Goal: Task Accomplishment & Management: Complete application form

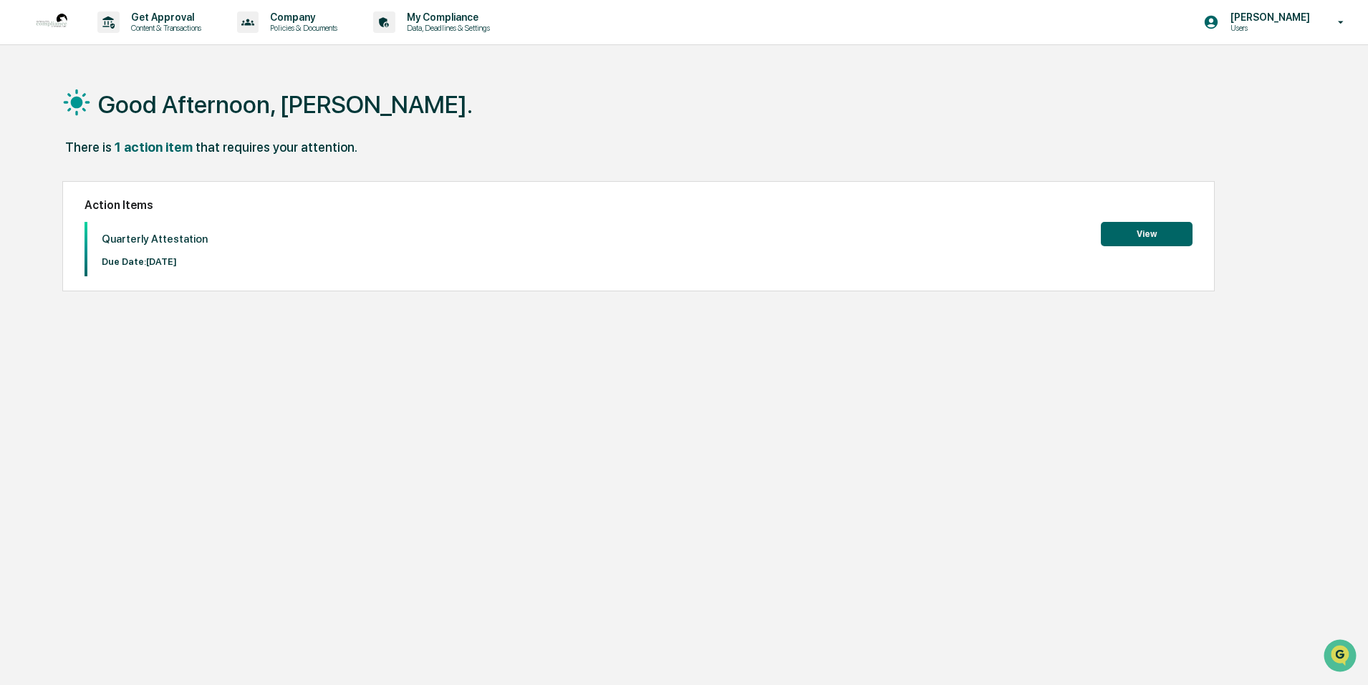
click at [1178, 231] on button "View" at bounding box center [1147, 234] width 92 height 24
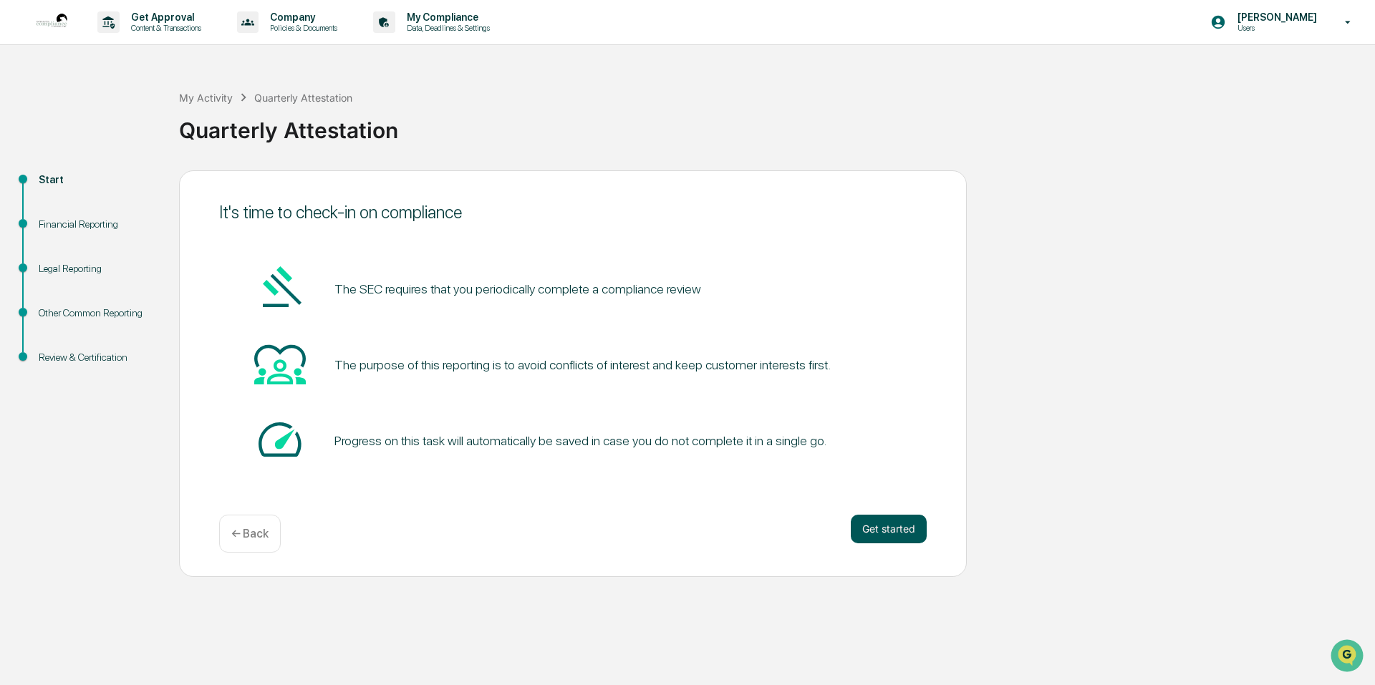
click at [917, 520] on button "Get started" at bounding box center [889, 529] width 76 height 29
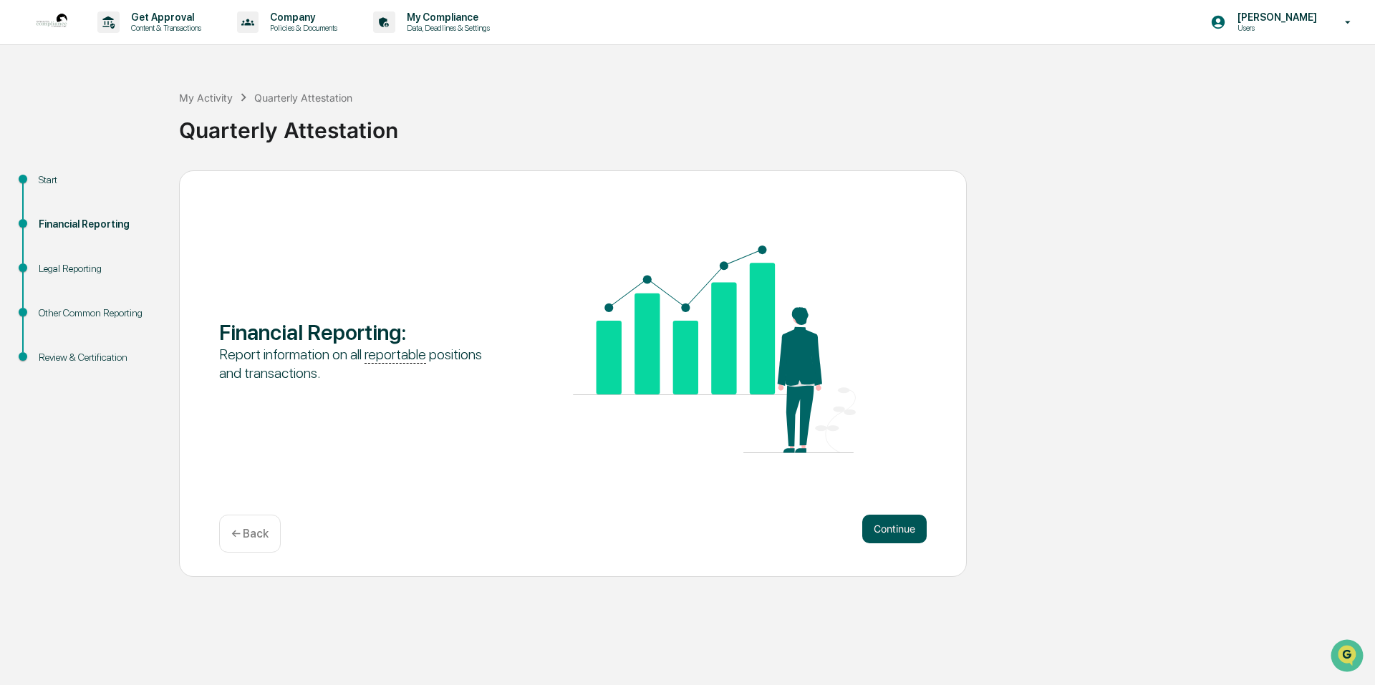
click at [917, 527] on button "Continue" at bounding box center [894, 529] width 64 height 29
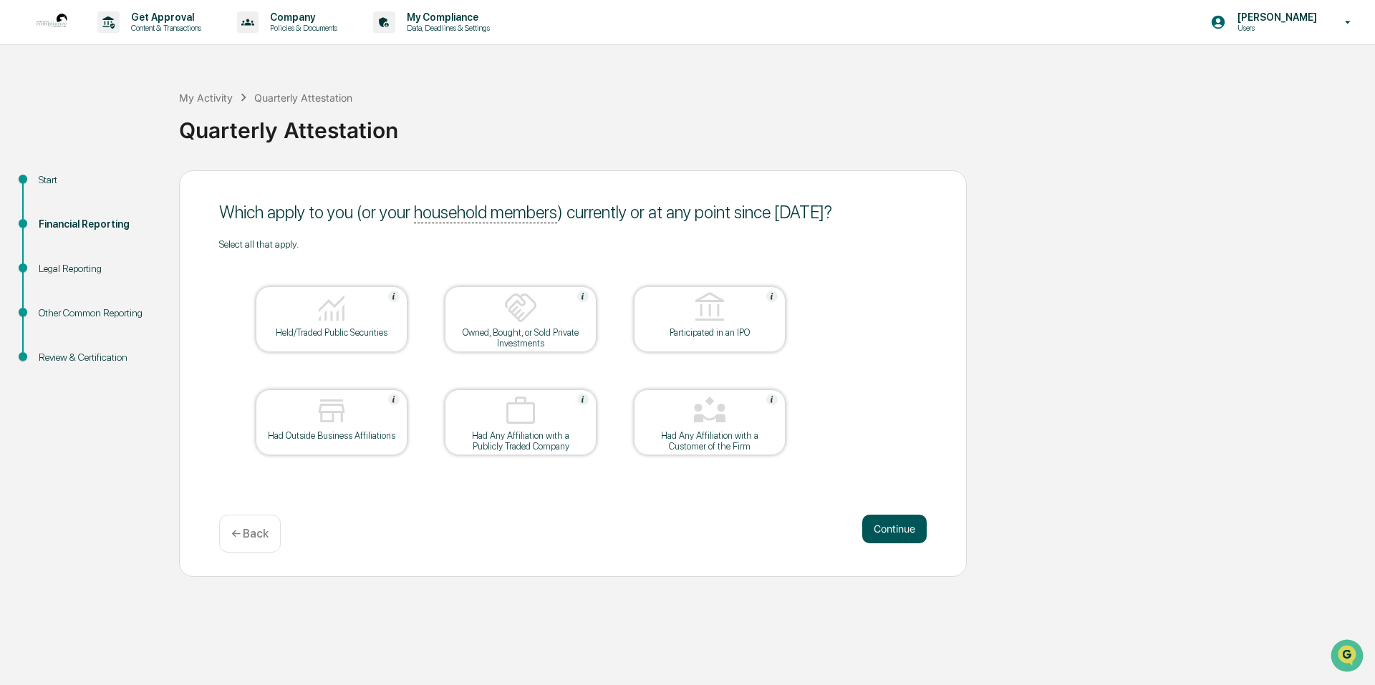
click at [894, 523] on button "Continue" at bounding box center [894, 529] width 64 height 29
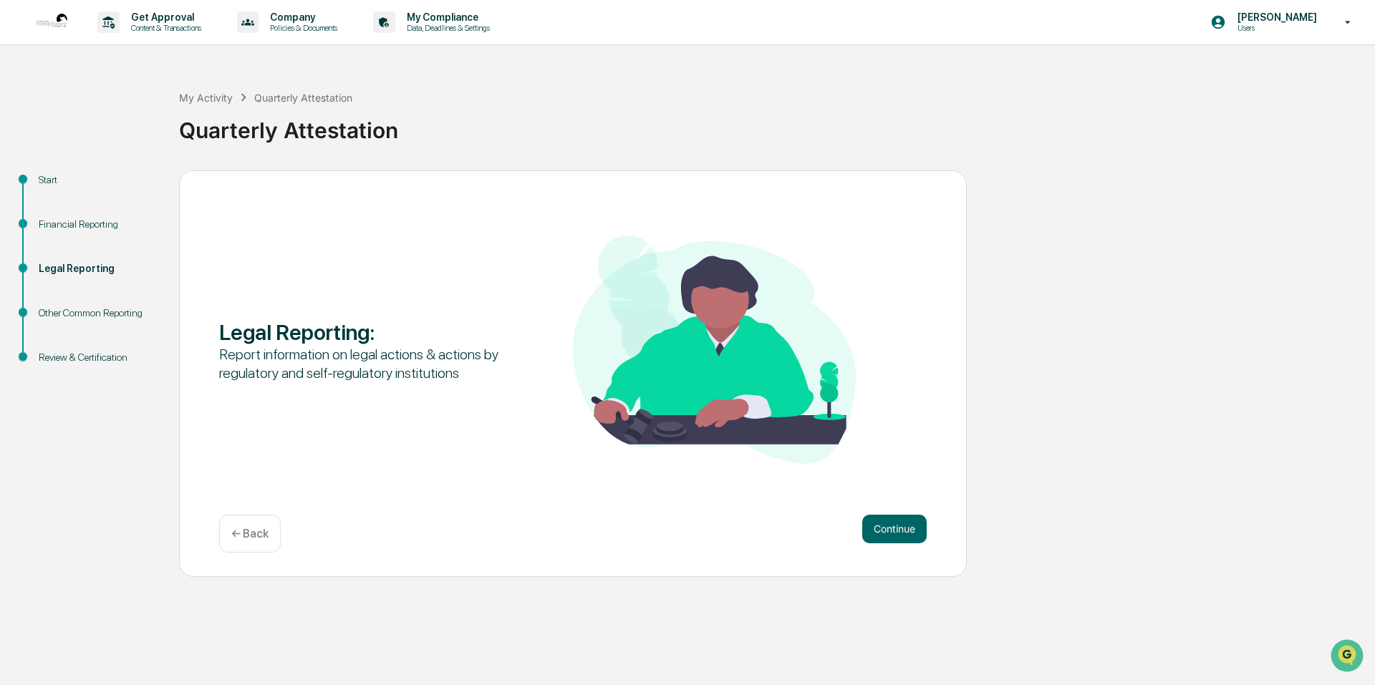
click at [894, 523] on button "Continue" at bounding box center [894, 529] width 64 height 29
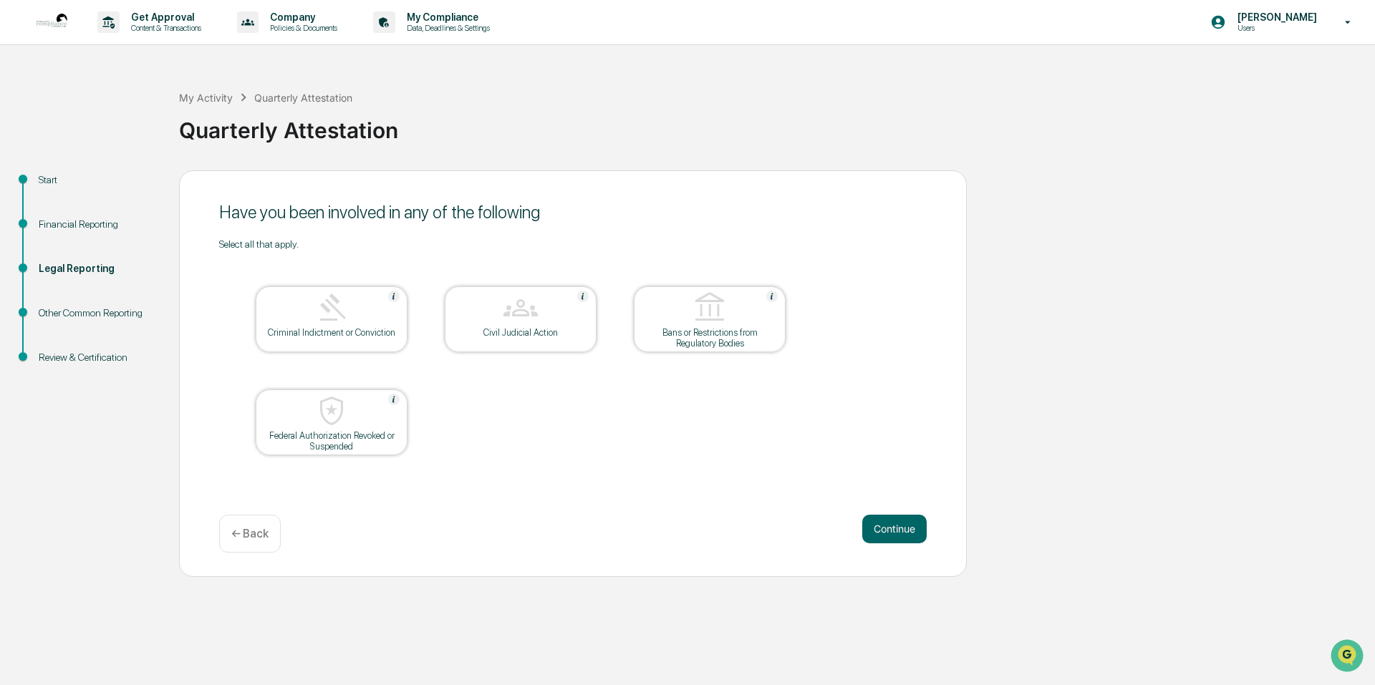
click at [894, 523] on button "Continue" at bounding box center [894, 529] width 64 height 29
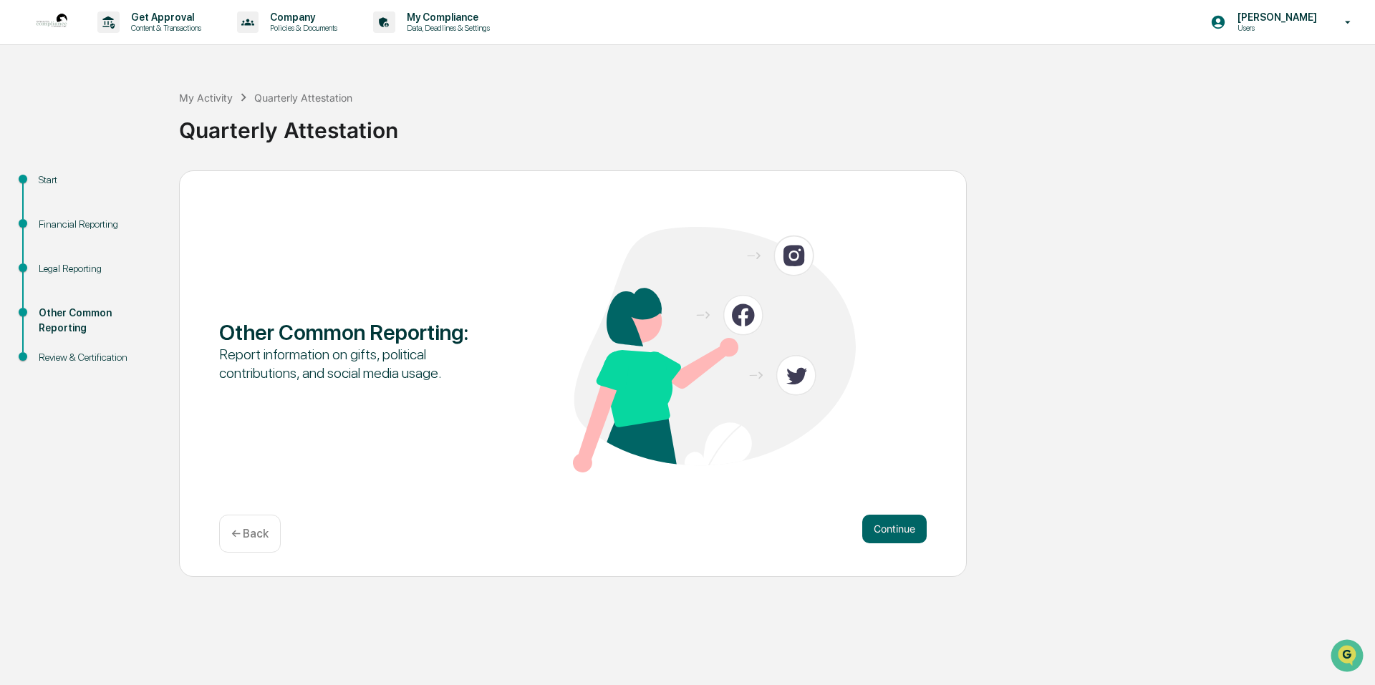
click at [894, 523] on button "Continue" at bounding box center [894, 529] width 64 height 29
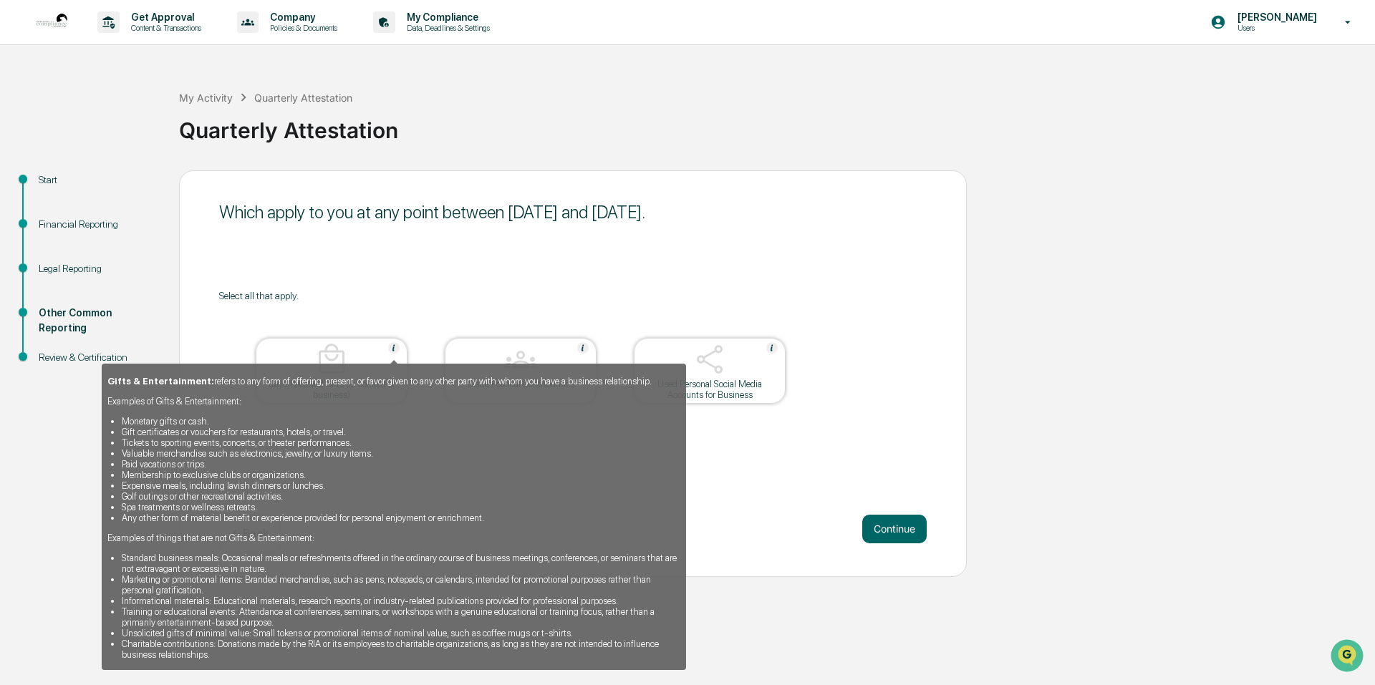
click at [338, 359] on div "Gifts & Entertainment: refers to any form of offering, present, or favor given …" at bounding box center [394, 512] width 584 height 317
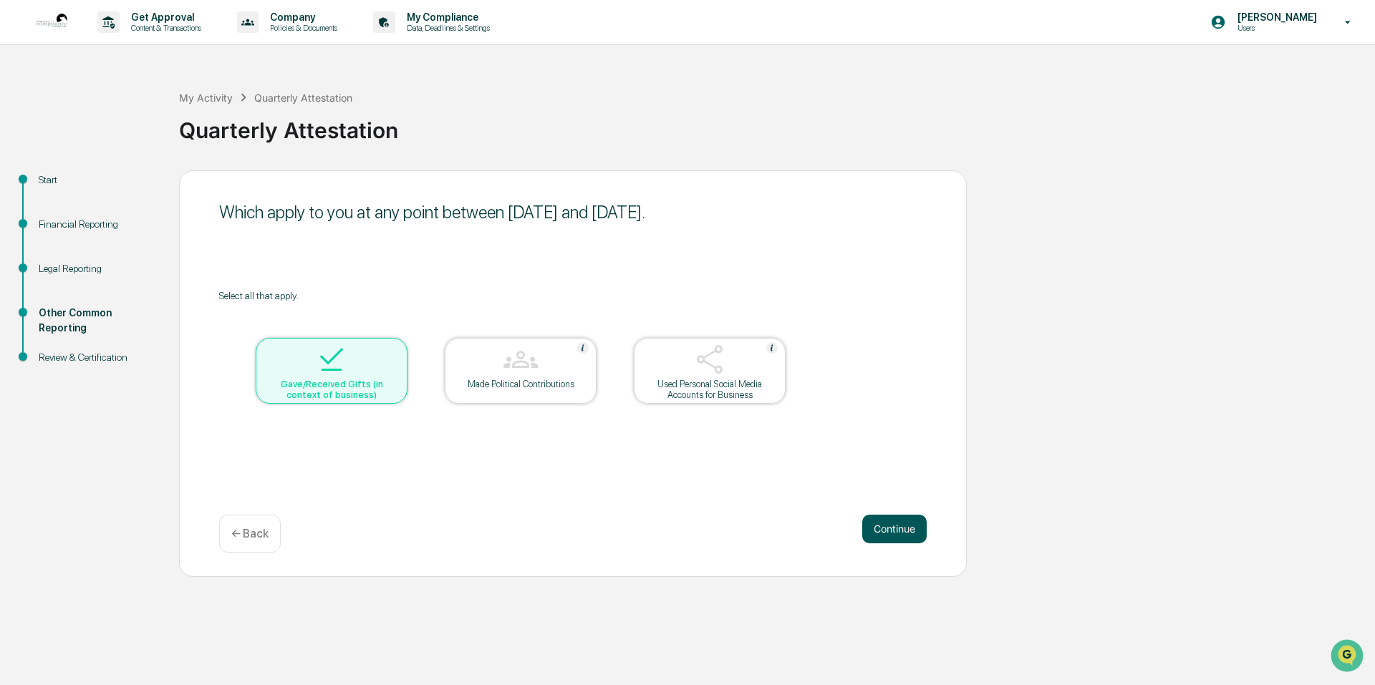
click at [898, 527] on button "Continue" at bounding box center [894, 529] width 64 height 29
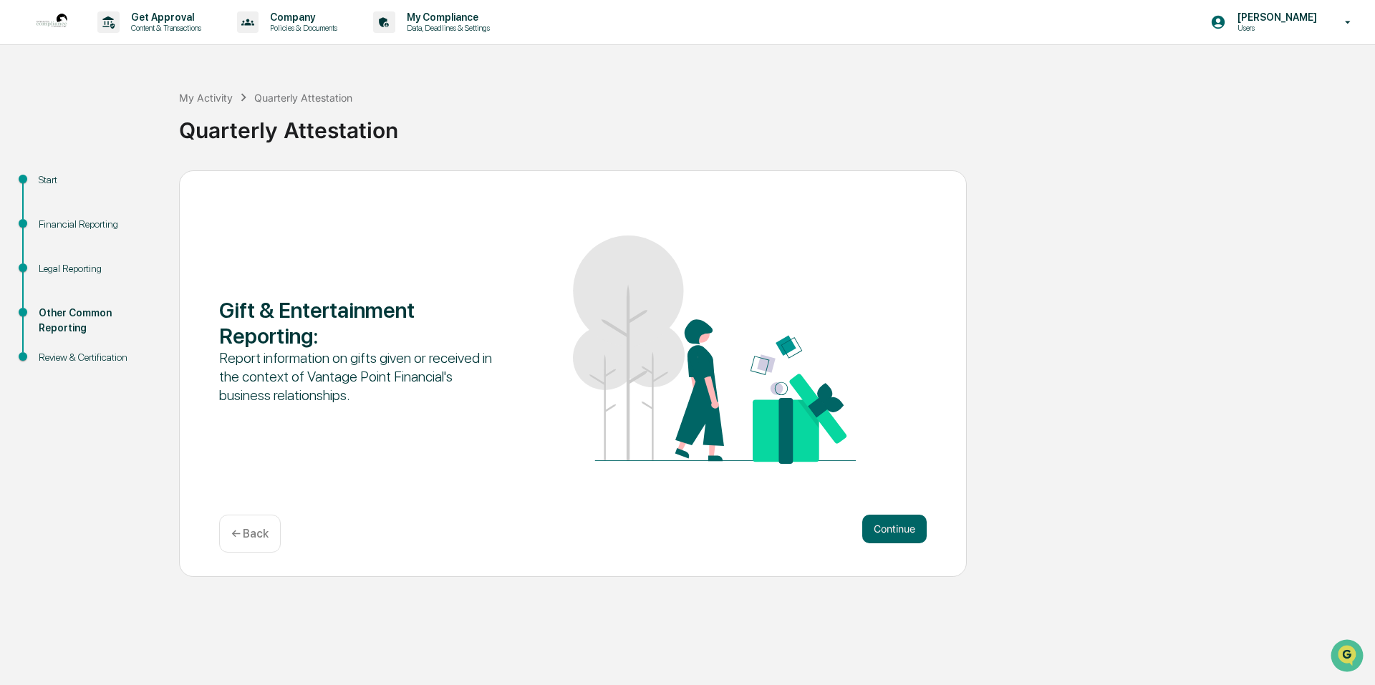
click at [898, 527] on button "Continue" at bounding box center [894, 529] width 64 height 29
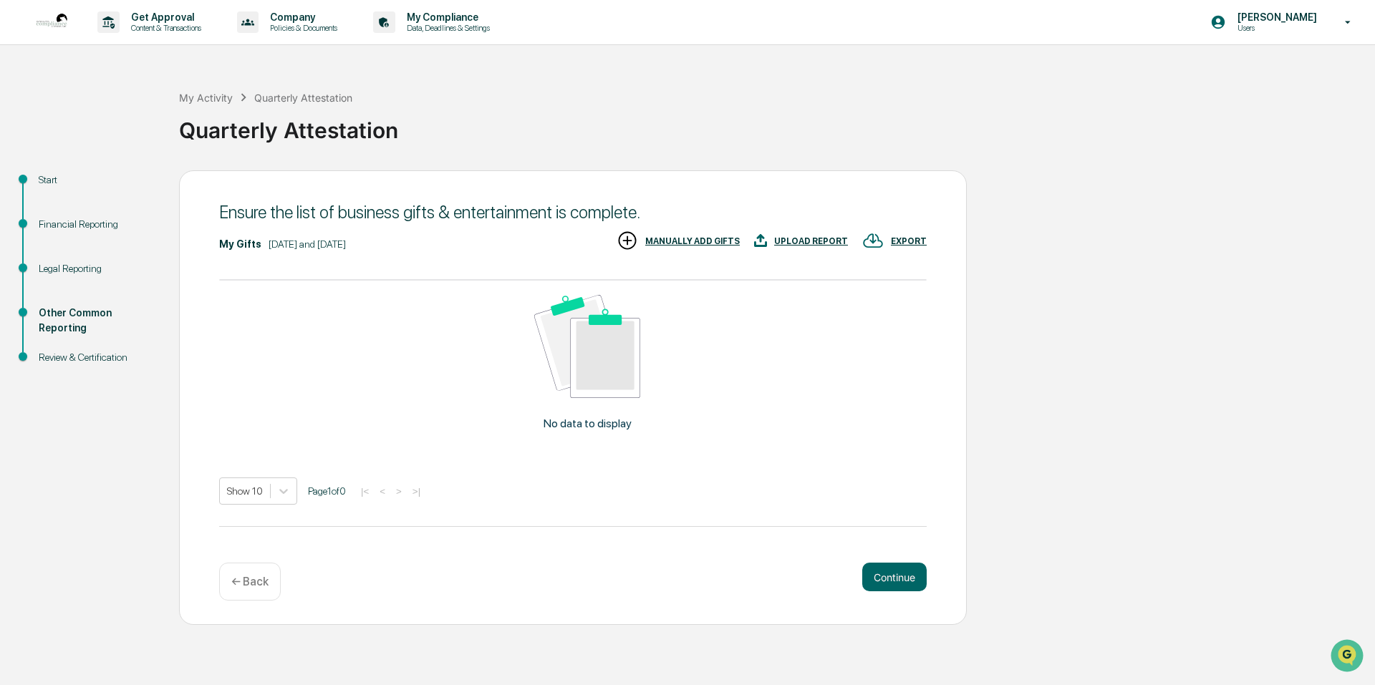
click at [253, 591] on div "← Back" at bounding box center [250, 582] width 62 height 38
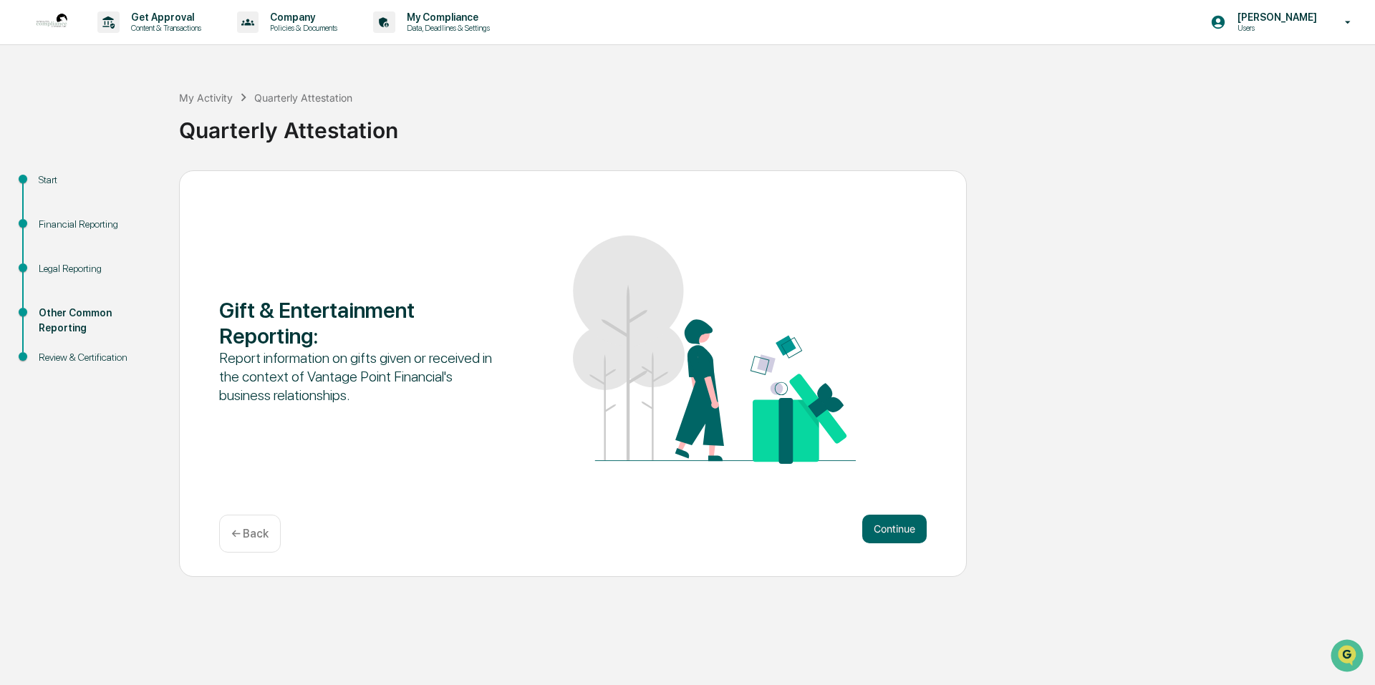
click at [259, 535] on p "← Back" at bounding box center [249, 534] width 37 height 14
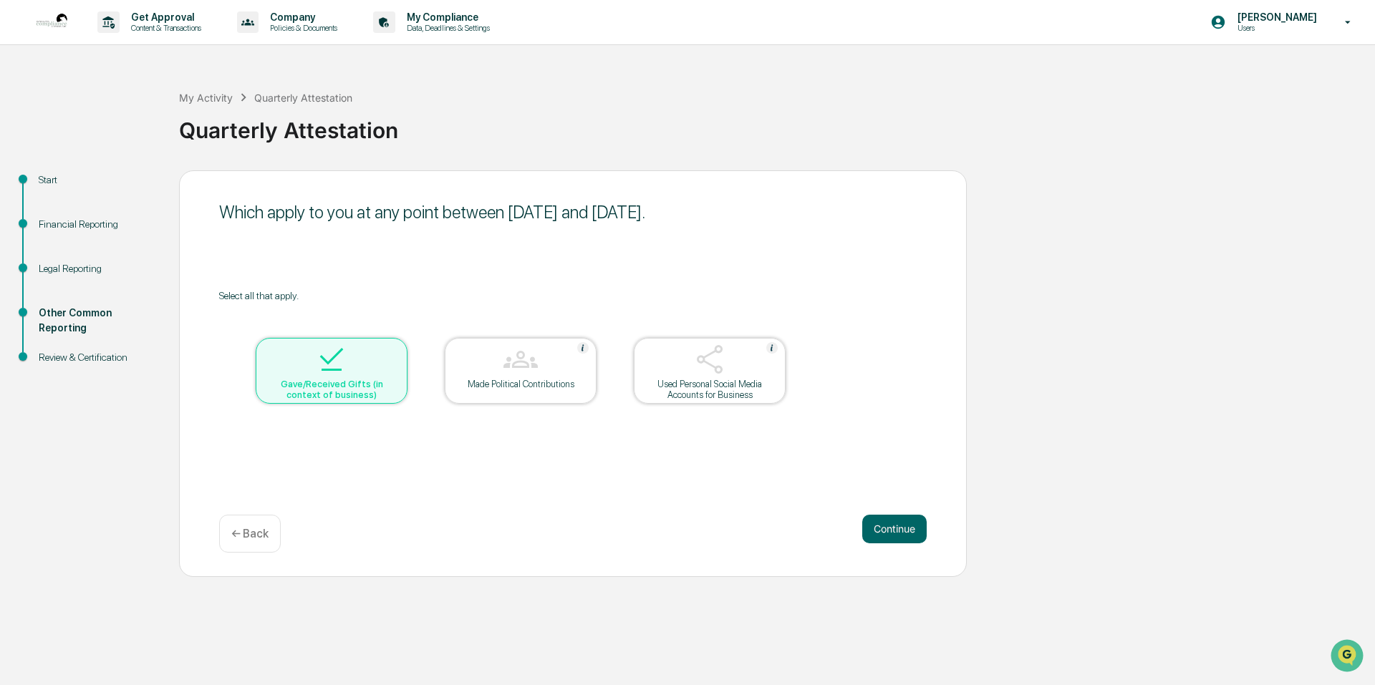
click at [291, 398] on div "Gave/Received Gifts (in context of business)" at bounding box center [331, 389] width 129 height 21
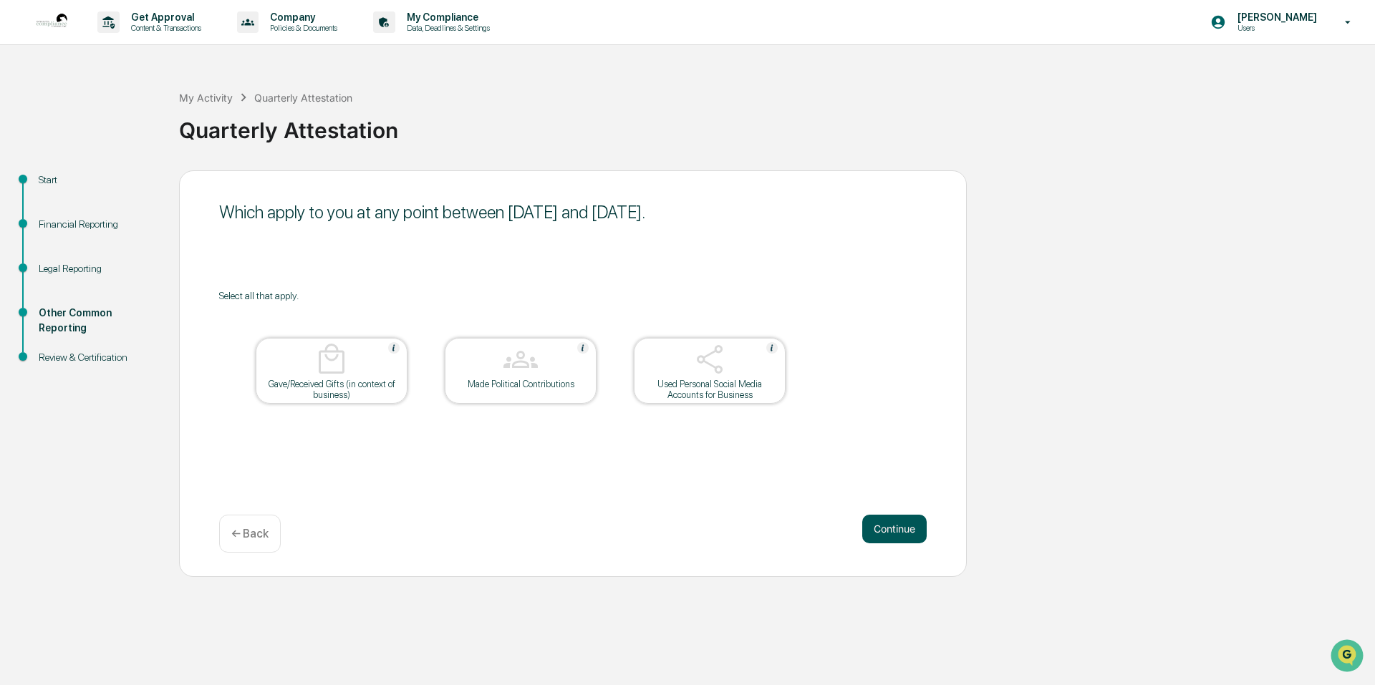
click at [895, 527] on button "Continue" at bounding box center [894, 529] width 64 height 29
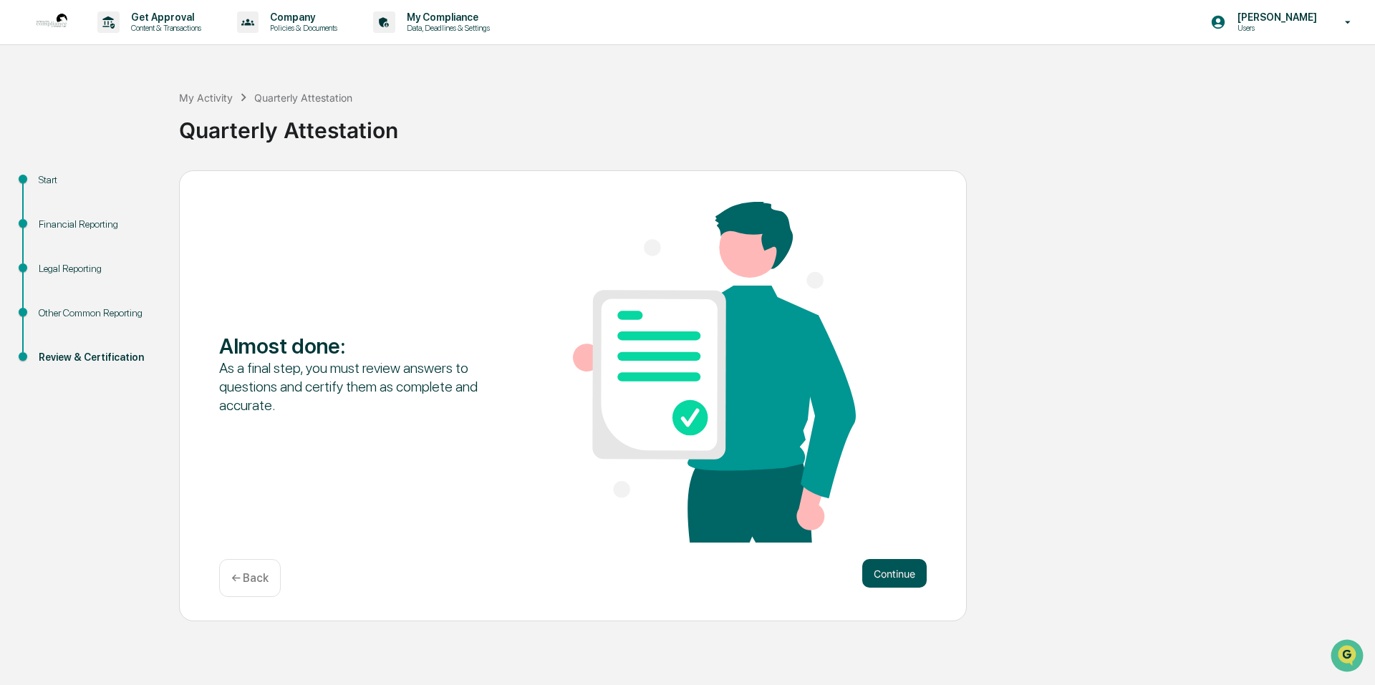
click at [902, 572] on button "Continue" at bounding box center [894, 573] width 64 height 29
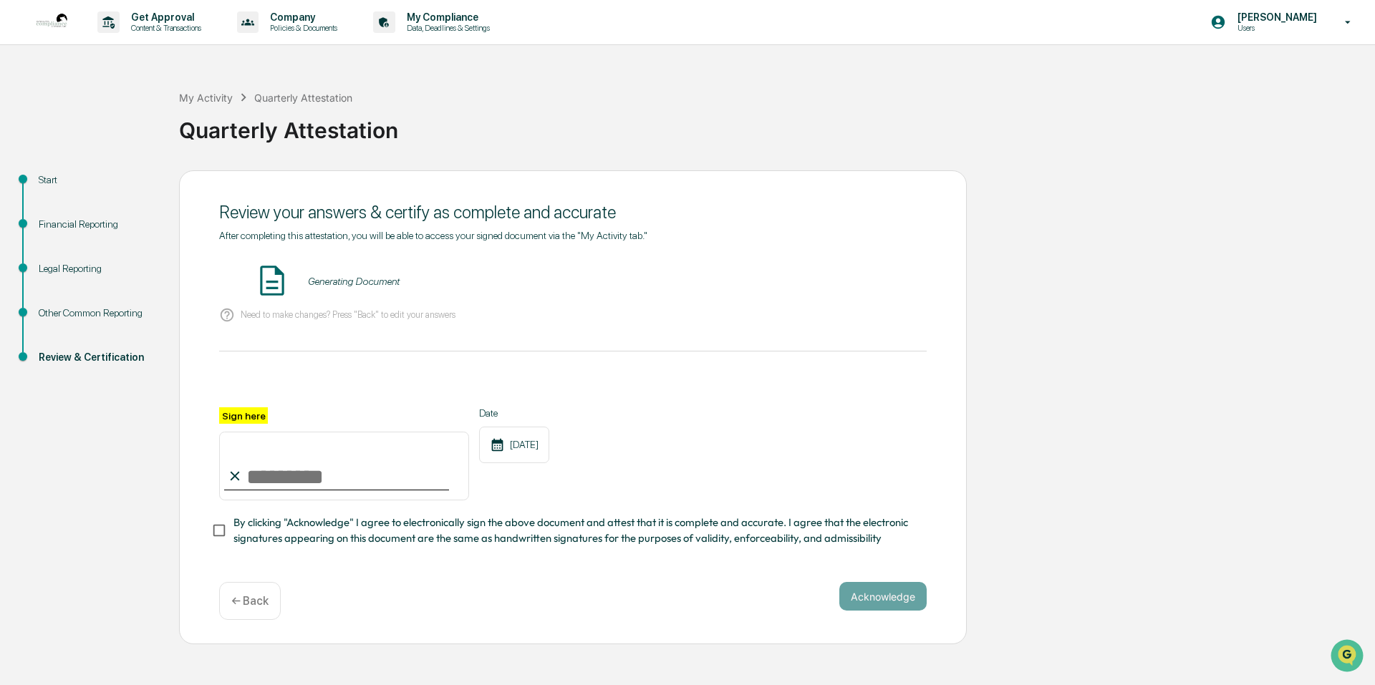
click at [248, 473] on input "Sign here" at bounding box center [344, 466] width 250 height 69
type input "**********"
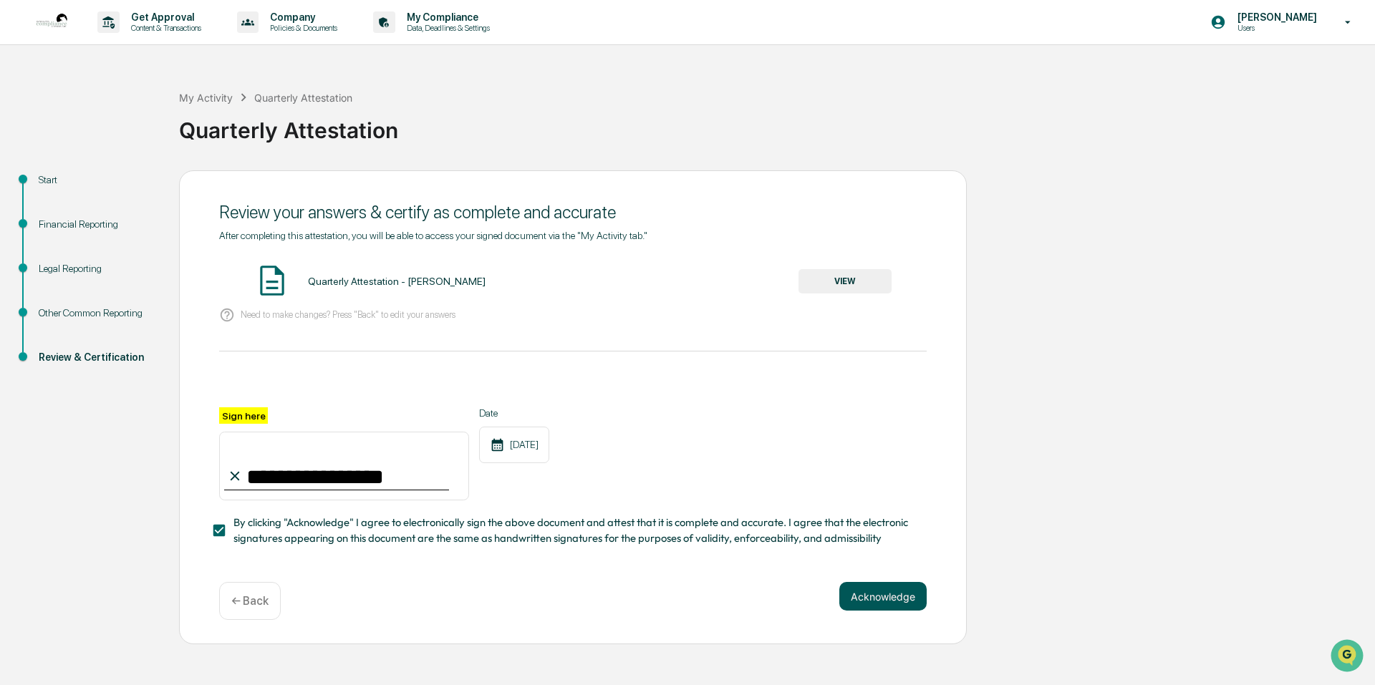
click at [894, 599] on button "Acknowledge" at bounding box center [882, 596] width 87 height 29
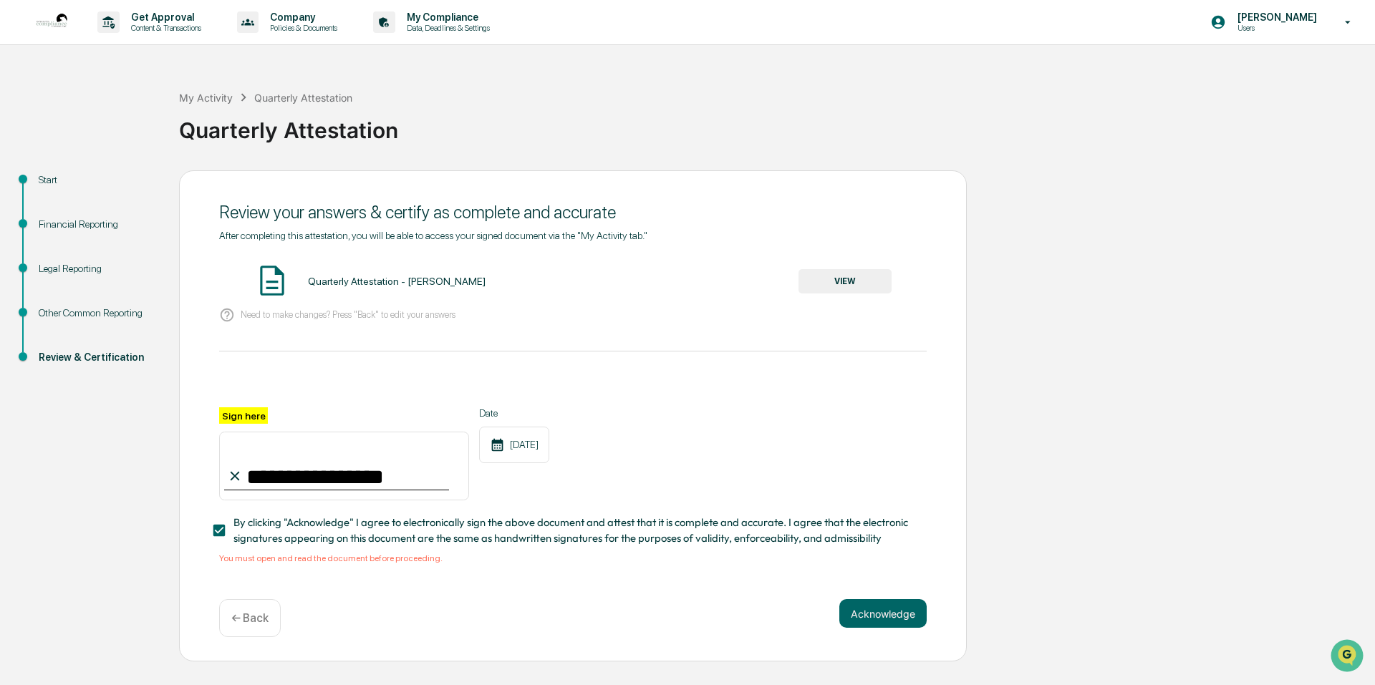
click at [858, 286] on button "VIEW" at bounding box center [844, 281] width 93 height 24
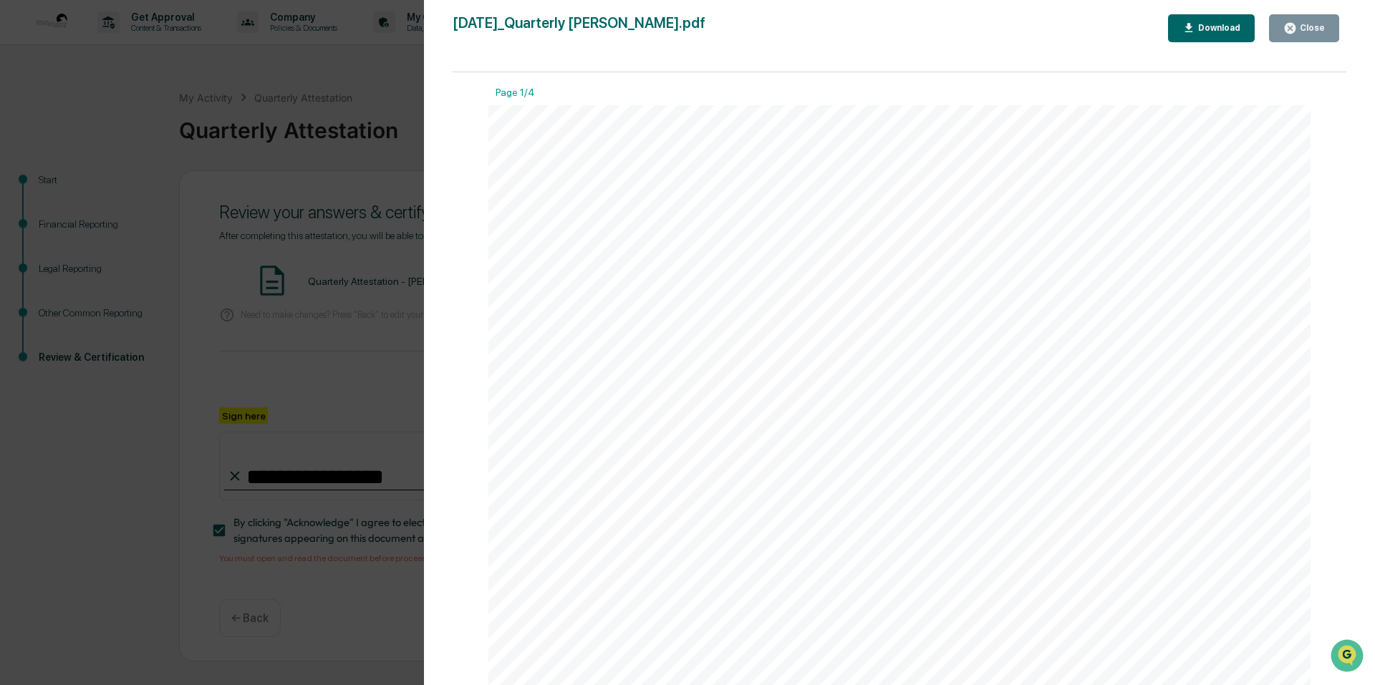
click at [1300, 29] on div "Close" at bounding box center [1311, 28] width 28 height 10
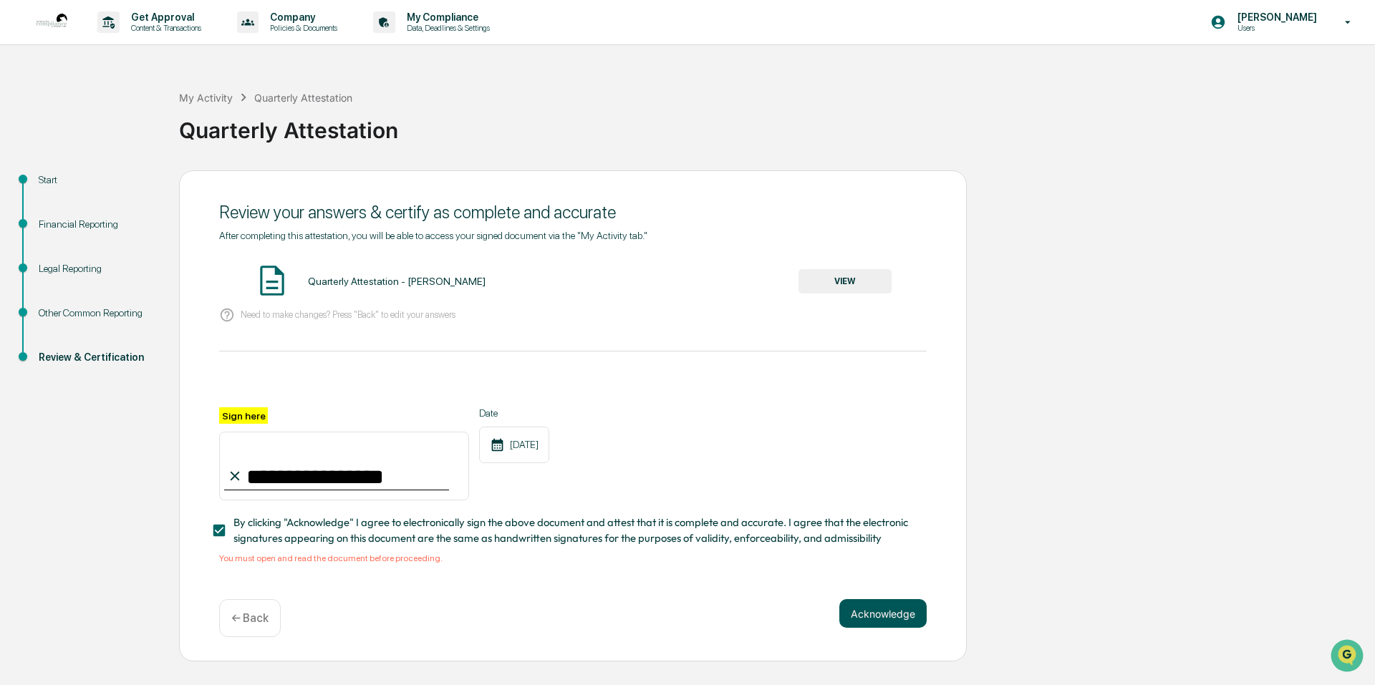
click at [892, 609] on button "Acknowledge" at bounding box center [882, 613] width 87 height 29
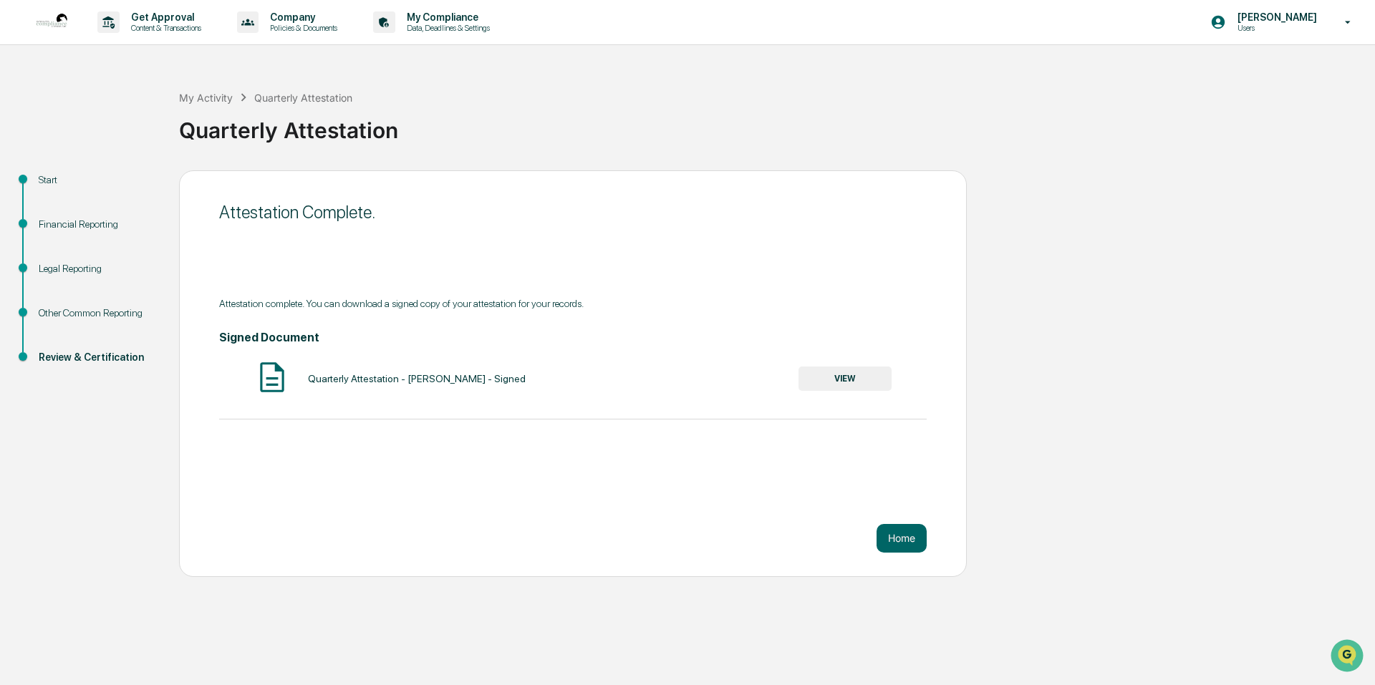
drag, startPoint x: 365, startPoint y: 400, endPoint x: 440, endPoint y: 398, distance: 74.5
click at [423, 398] on div "Attestation complete. You can download a signed copy of your attestation for yo…" at bounding box center [572, 359] width 707 height 122
click at [919, 536] on button "Home" at bounding box center [901, 538] width 50 height 29
